Goal: Task Accomplishment & Management: Manage account settings

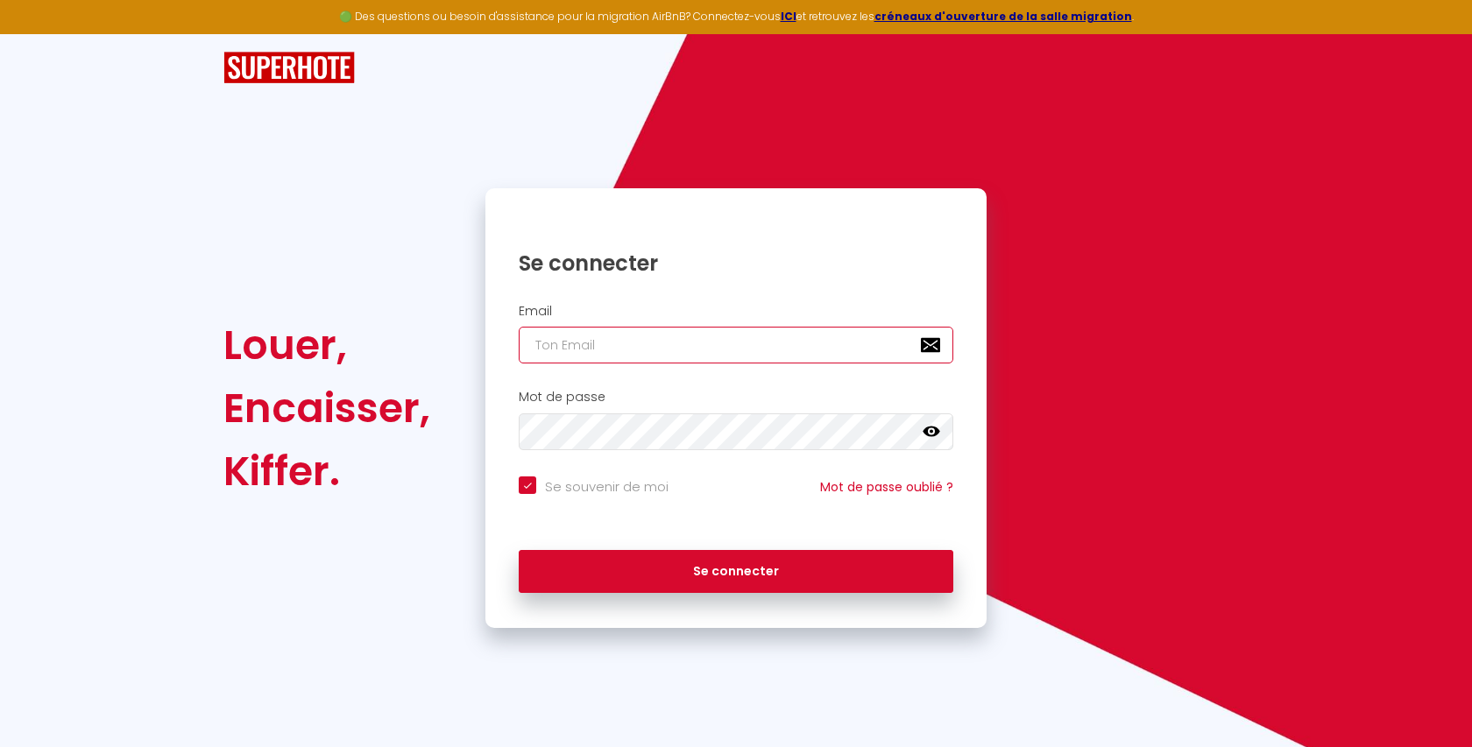
click at [651, 343] on input "email" at bounding box center [736, 345] width 435 height 37
type input "[EMAIL_ADDRESS][DOMAIN_NAME]"
checkbox input "true"
click at [697, 343] on input "[EMAIL_ADDRESS][DOMAIN_NAME]" at bounding box center [736, 345] width 435 height 37
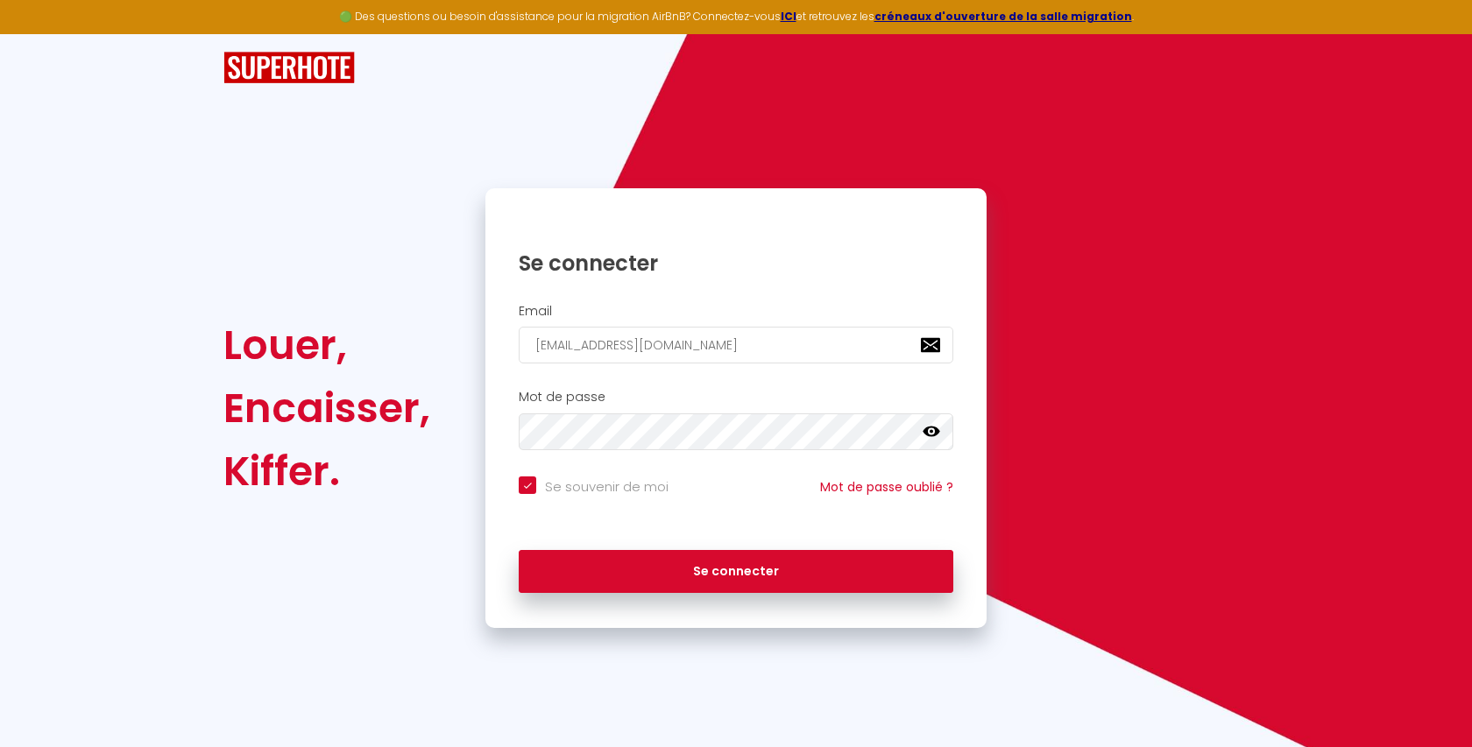
click at [697, 343] on input "[EMAIL_ADDRESS][DOMAIN_NAME]" at bounding box center [736, 345] width 435 height 37
type input "[EMAIL_ADDRESS][DOMAIN_NAME]"
checkbox input "true"
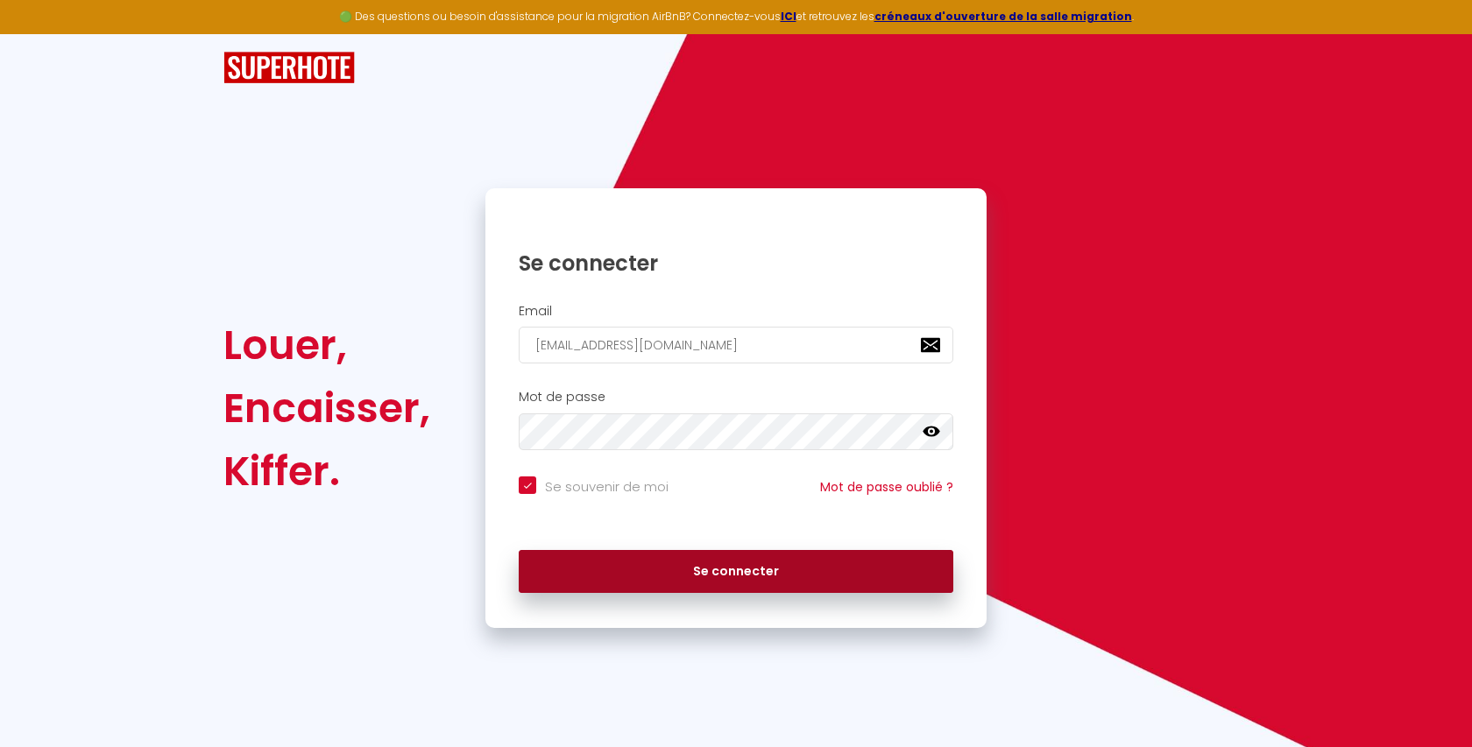
type input "[EMAIL_ADDRESS][DOMAIN_NAME]"
click at [638, 557] on button "Se connecter" at bounding box center [736, 572] width 435 height 44
checkbox input "true"
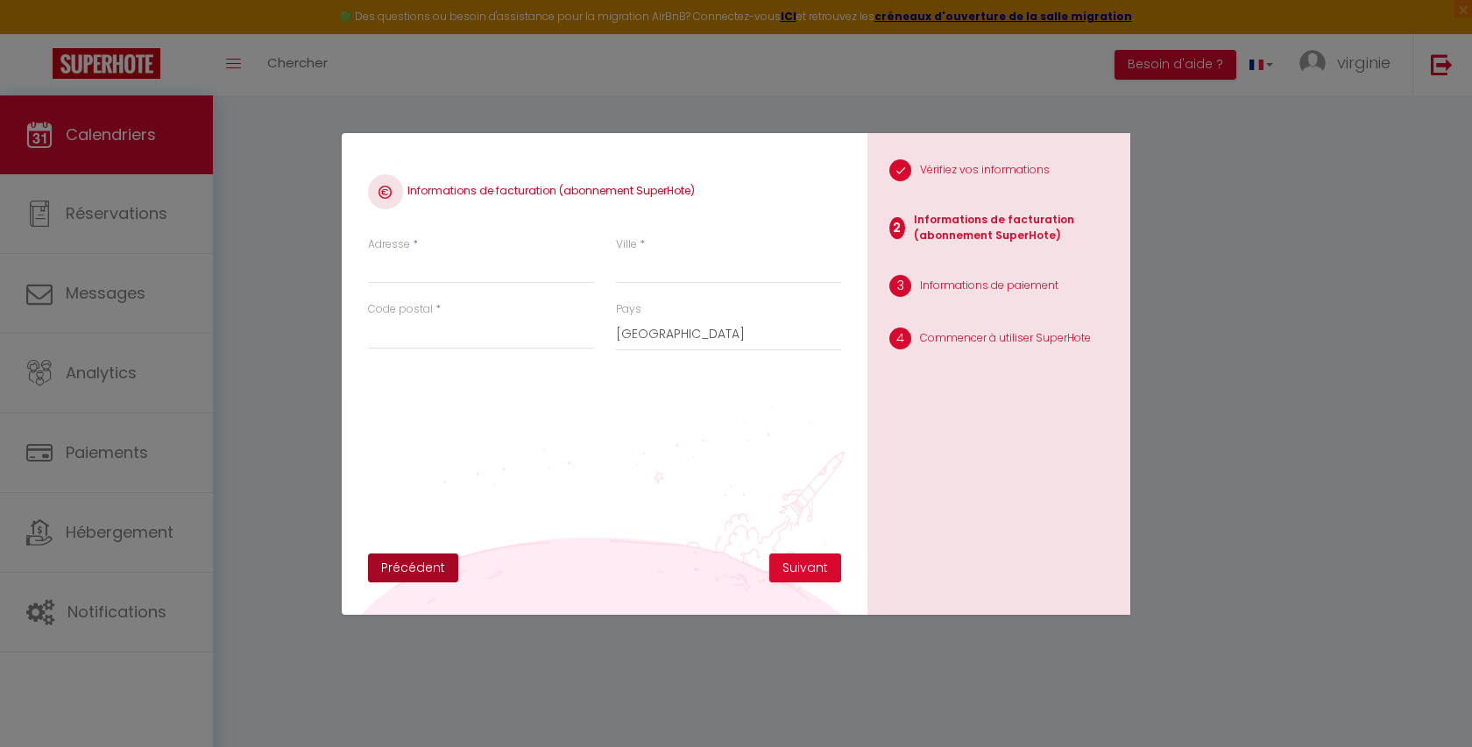
click at [371, 566] on button "Précédent" at bounding box center [413, 569] width 90 height 30
